Goal: Book appointment/travel/reservation

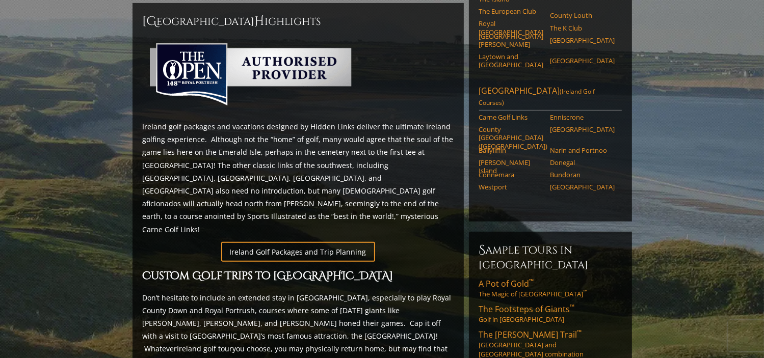
scroll to position [448, 0]
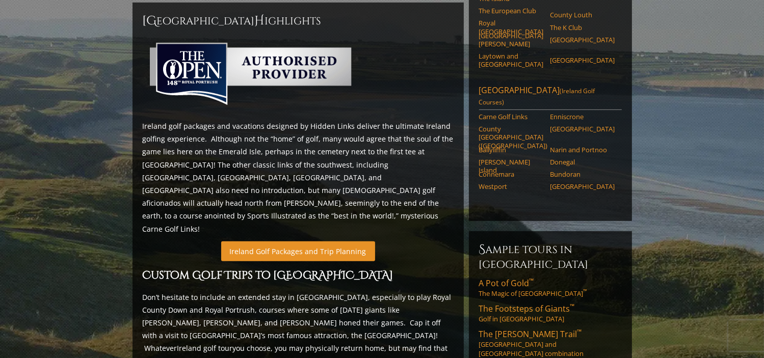
click at [312, 242] on link "Ireland Golf Packages and Trip Planning" at bounding box center [298, 252] width 154 height 20
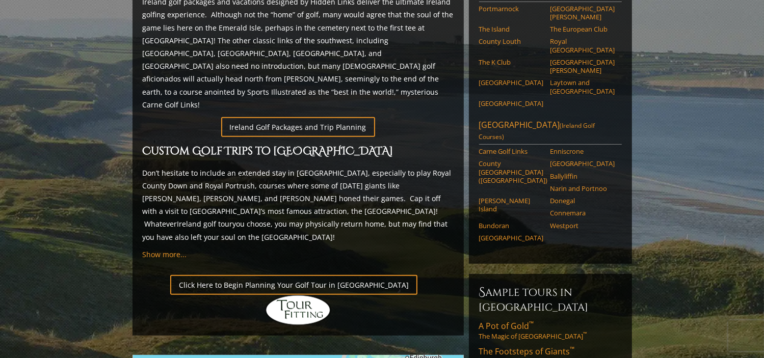
scroll to position [566, 0]
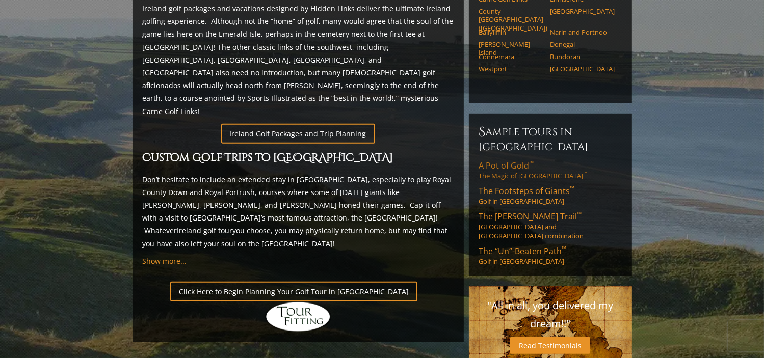
click at [495, 160] on span "A Pot of Gold ™" at bounding box center [506, 165] width 55 height 11
